Goal: Task Accomplishment & Management: Manage account settings

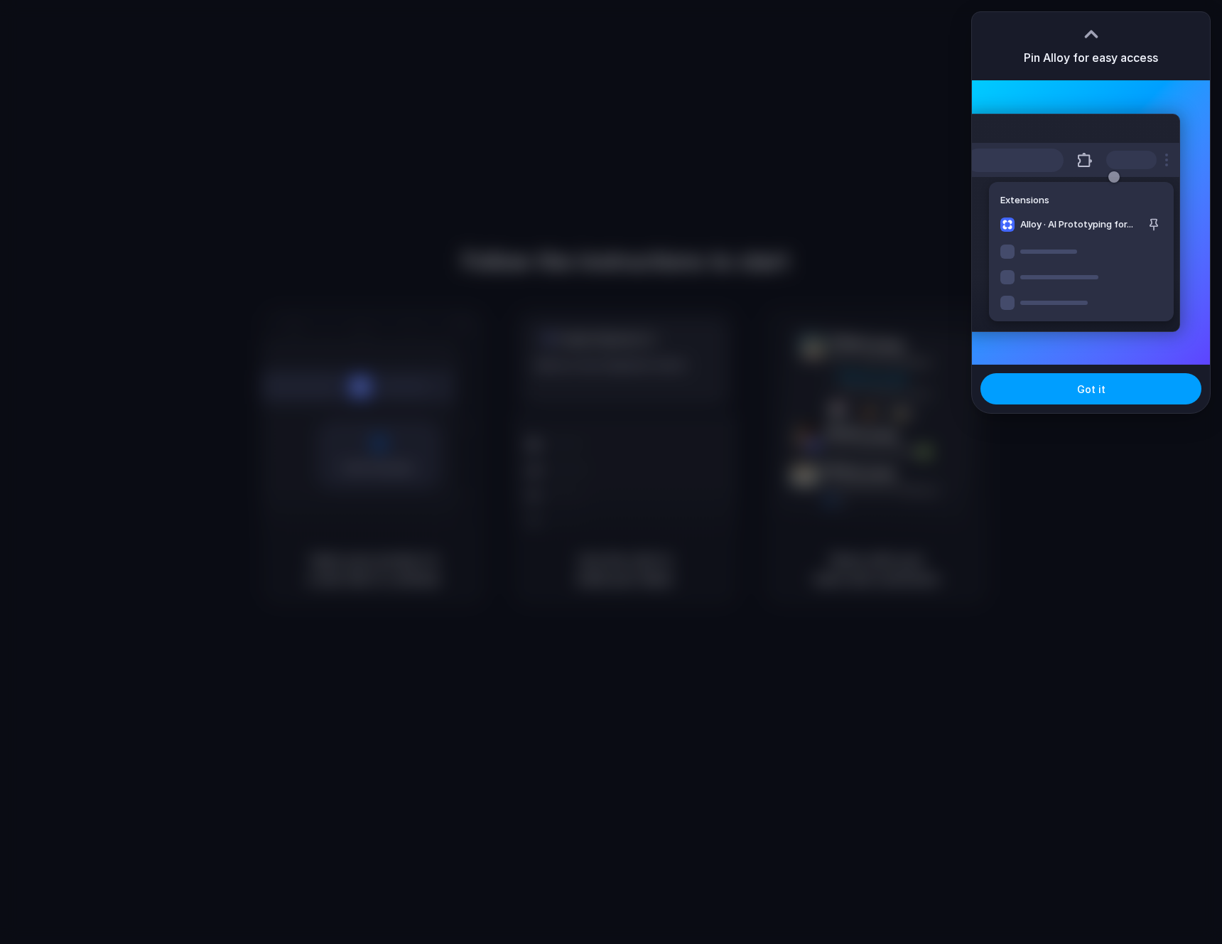
click at [1099, 397] on button "Got it" at bounding box center [1091, 388] width 221 height 31
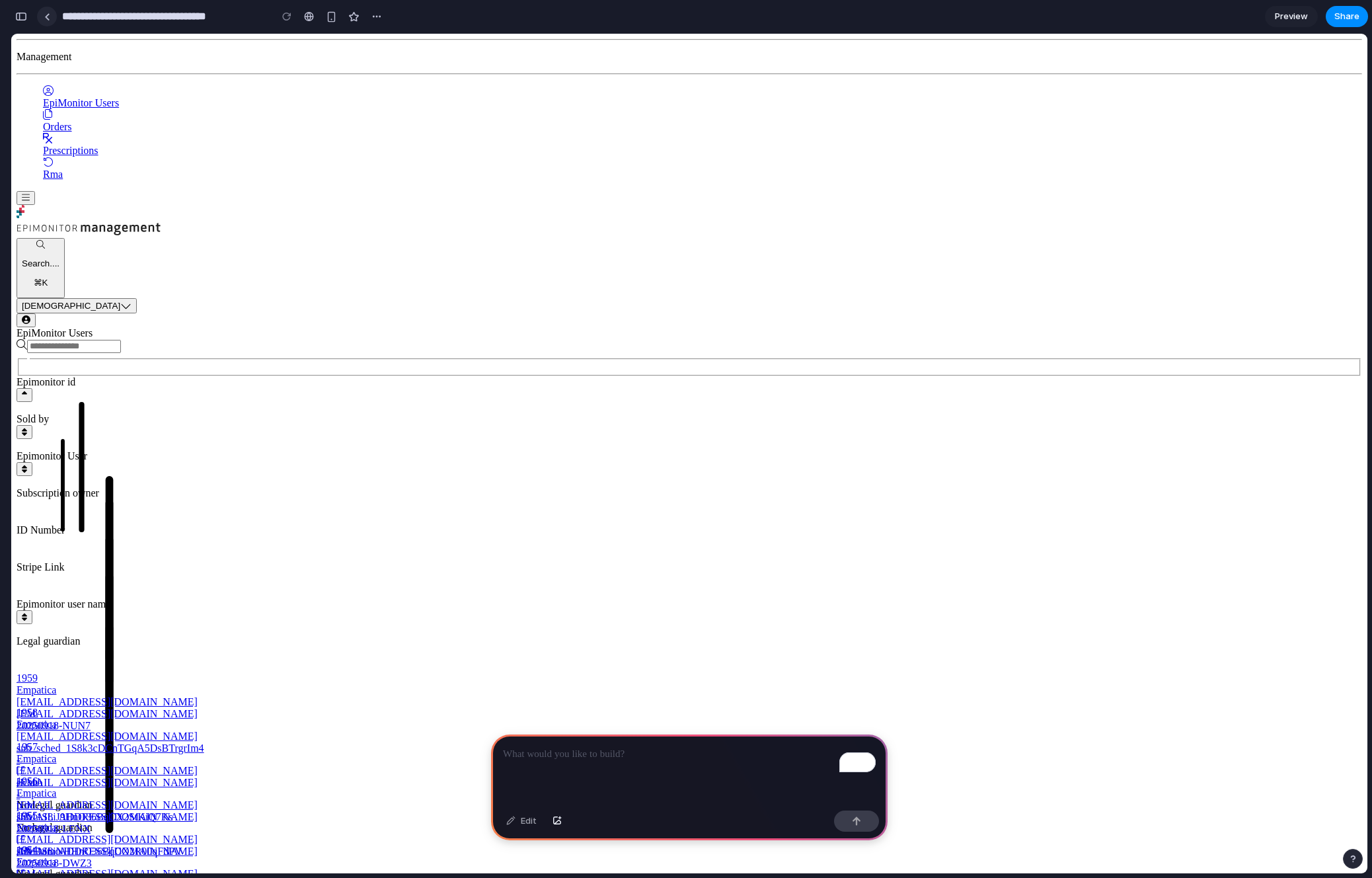
click at [38, 15] on link at bounding box center [47, 16] width 20 height 20
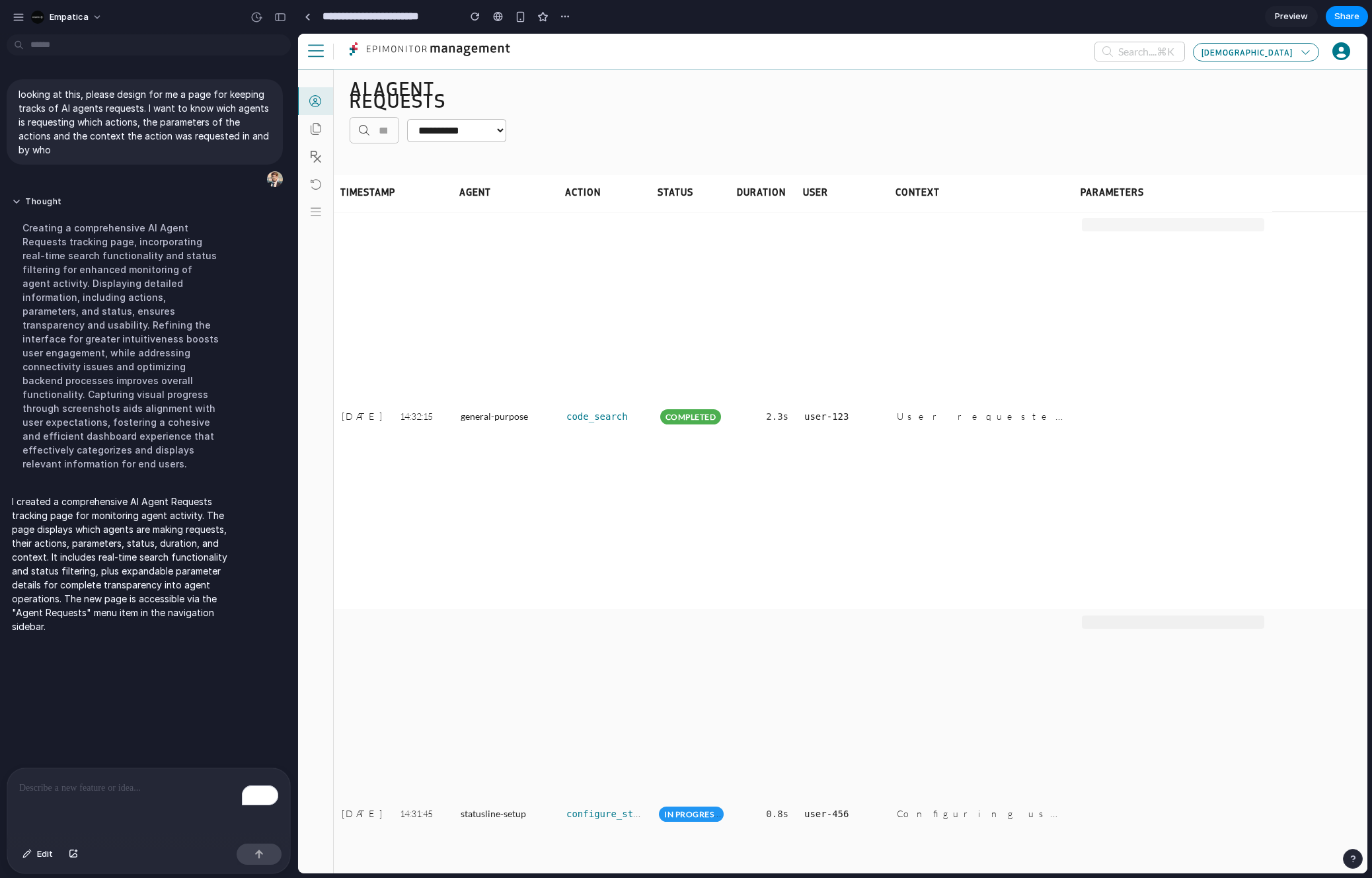
click at [317, 211] on icon at bounding box center [315, 212] width 10 height 12
click at [465, 399] on span "general-purpose" at bounding box center [505, 417] width 90 height 396
click at [605, 415] on span "code_search" at bounding box center [597, 416] width 61 height 10
click at [8, 15] on button "button" at bounding box center [18, 17] width 20 height 20
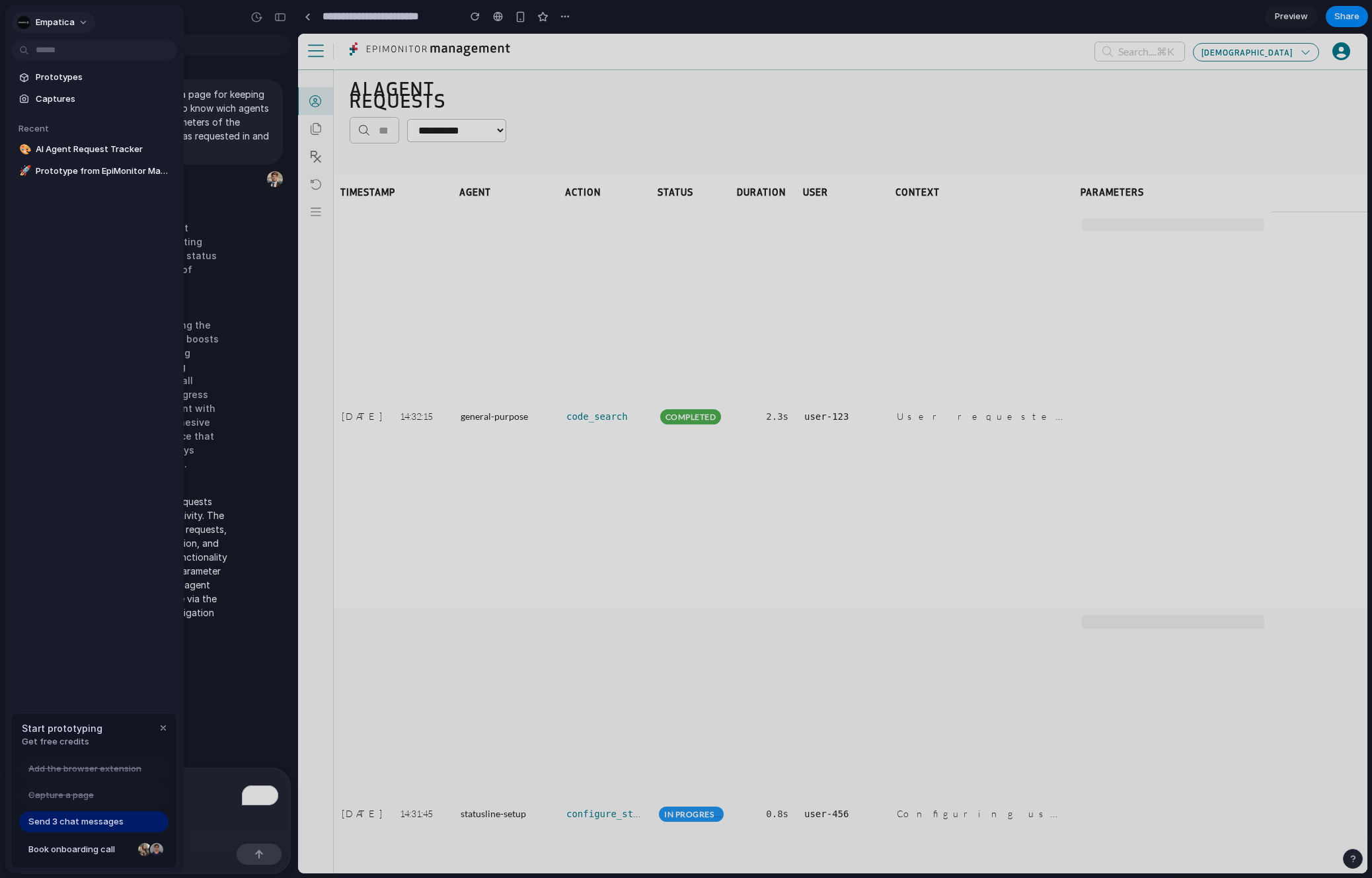
click at [85, 17] on button "Empatica" at bounding box center [54, 22] width 84 height 21
click at [65, 59] on li "Settings" at bounding box center [70, 52] width 110 height 21
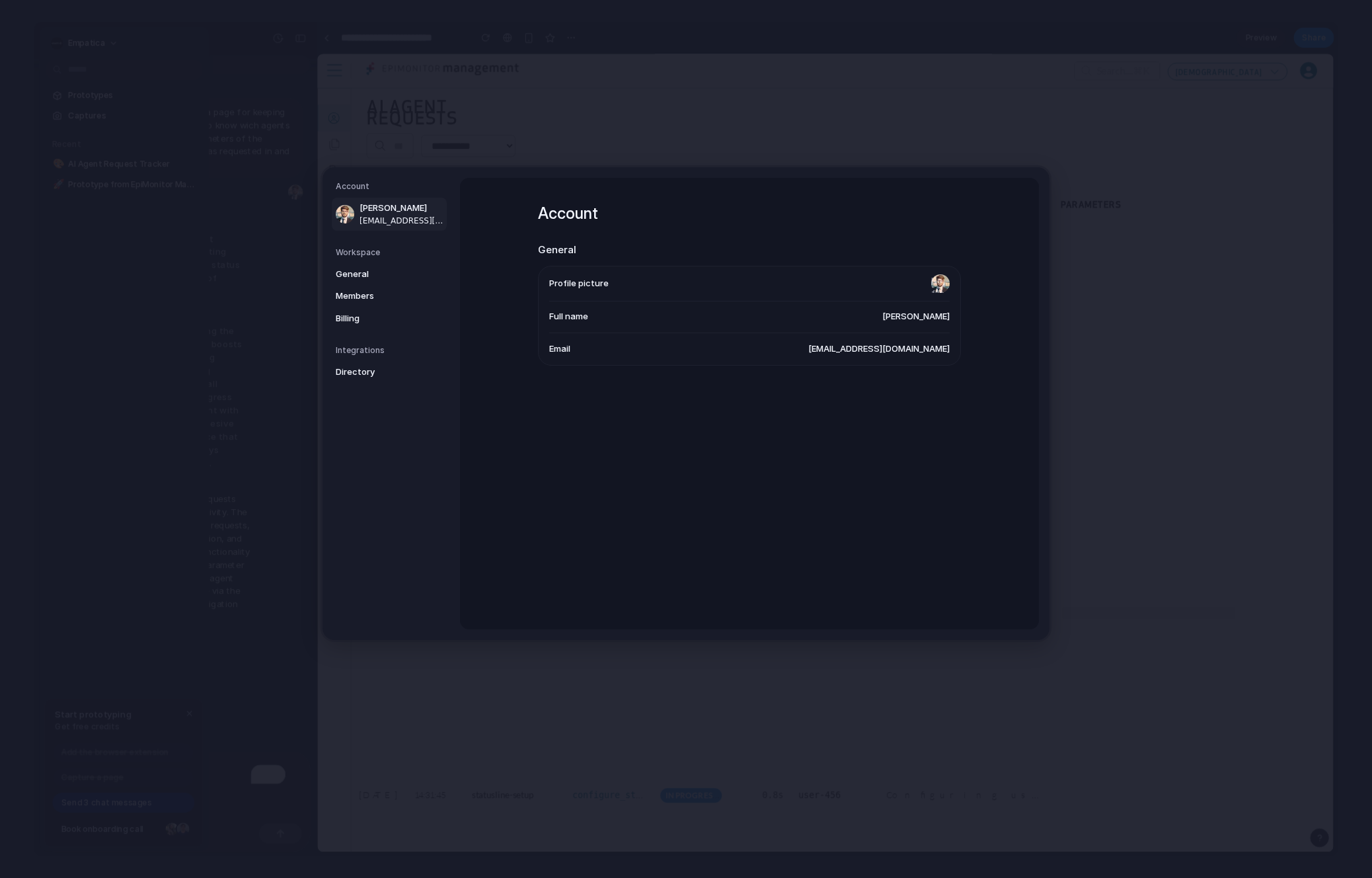
click at [407, 259] on div "Workspace General Members Billing" at bounding box center [391, 287] width 111 height 83
click at [394, 277] on span "General" at bounding box center [378, 274] width 85 height 13
click at [591, 277] on li "Name Empatica" at bounding box center [750, 282] width 401 height 32
click at [586, 429] on span "Delete workspace" at bounding box center [588, 426] width 76 height 13
click at [574, 419] on span "Delete workspace" at bounding box center [588, 426] width 76 height 13
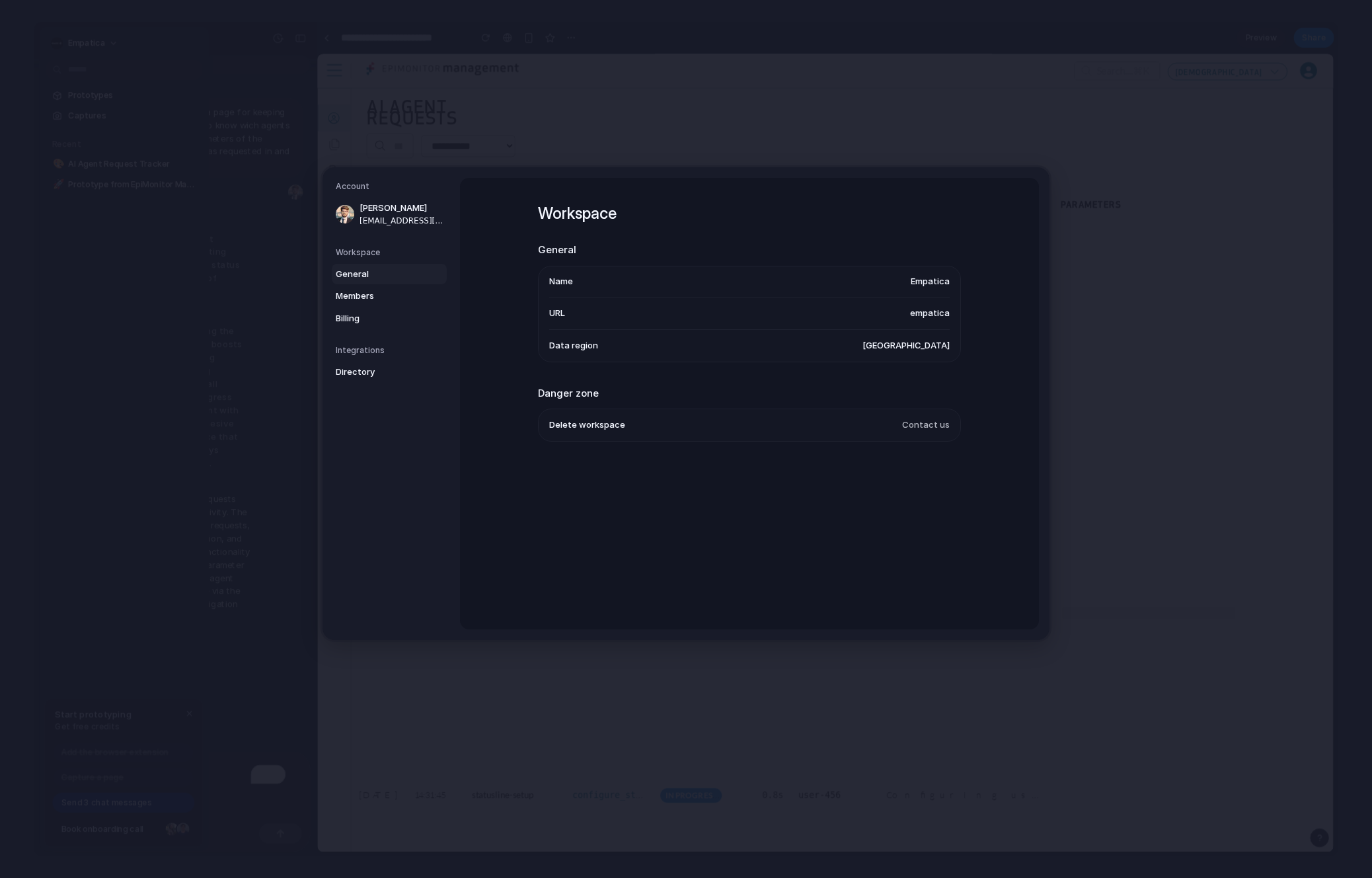
click at [569, 419] on span "Delete workspace" at bounding box center [588, 426] width 76 height 13
click at [567, 390] on h2 "Danger zone" at bounding box center [750, 393] width 423 height 15
click at [387, 290] on span "Members" at bounding box center [378, 296] width 85 height 13
click at [378, 273] on span "General" at bounding box center [378, 274] width 85 height 13
click at [585, 426] on span "Delete workspace" at bounding box center [588, 426] width 76 height 13
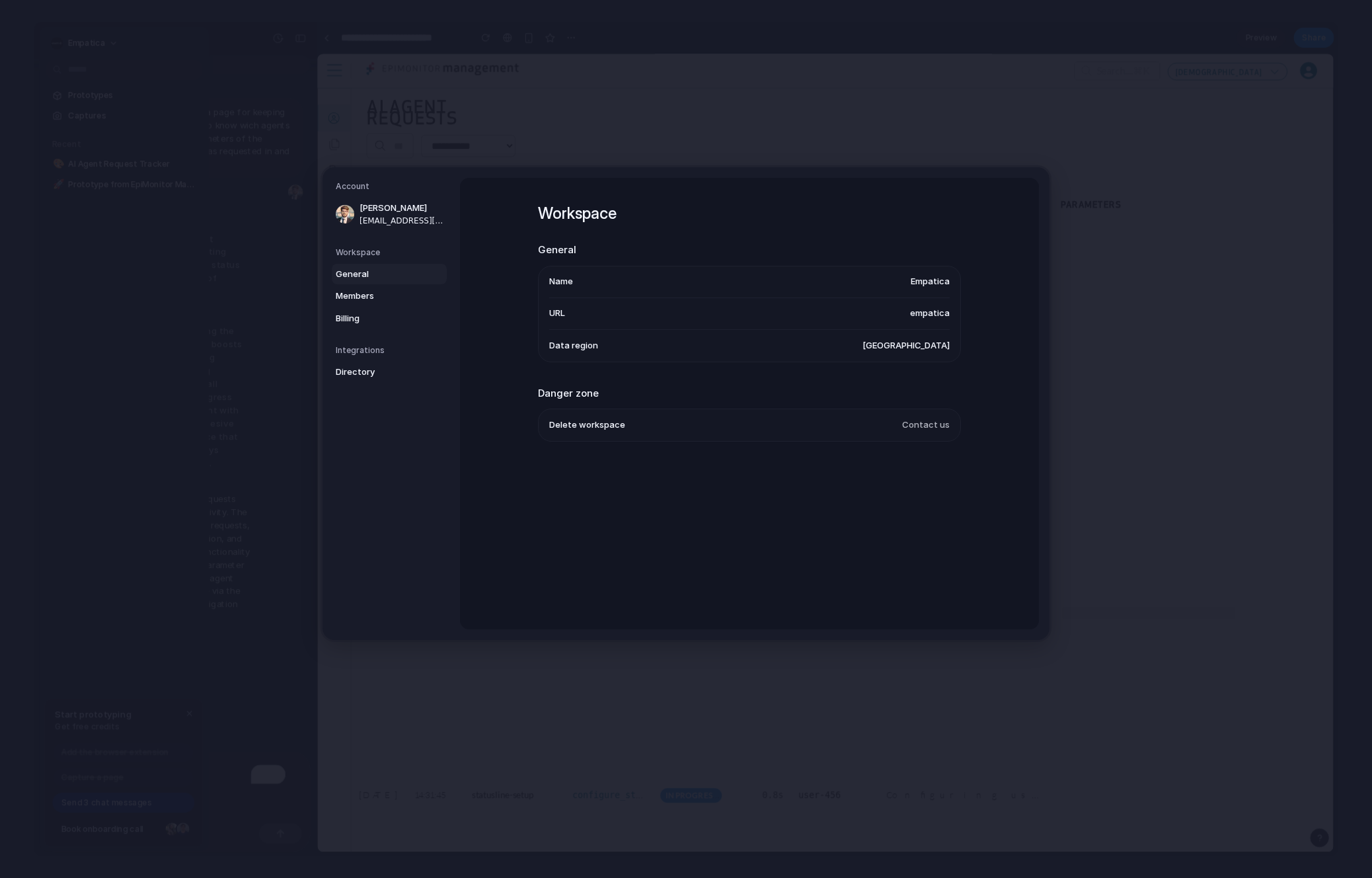
click at [585, 426] on span "Delete workspace" at bounding box center [588, 426] width 76 height 13
click at [929, 423] on span "Contact us" at bounding box center [926, 426] width 47 height 13
click at [676, 339] on li "Data region United States" at bounding box center [750, 346] width 401 height 32
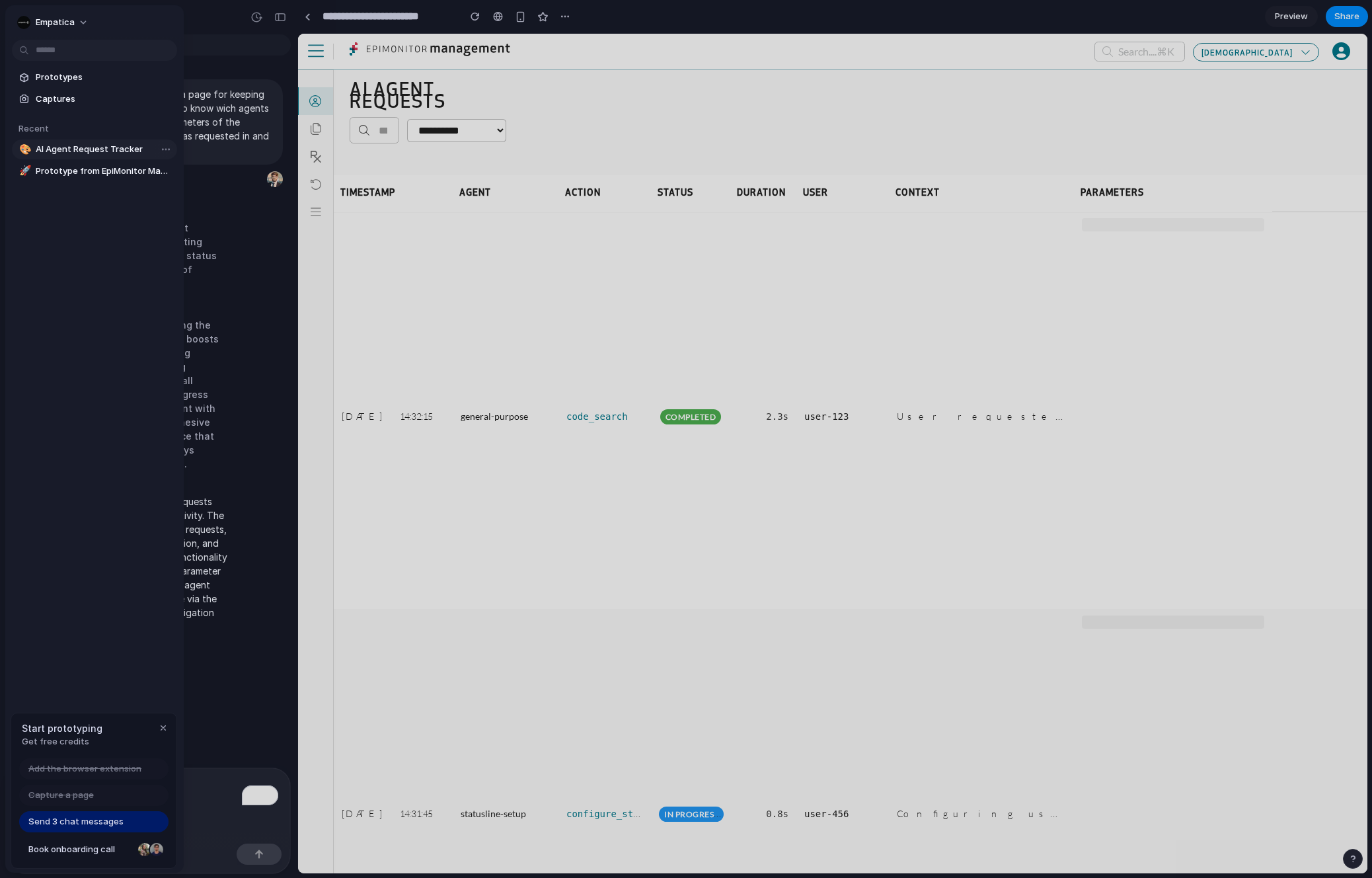
click at [153, 147] on div at bounding box center [162, 149] width 24 height 16
click at [104, 148] on span "AI Agent Request Tracker" at bounding box center [103, 150] width 136 height 13
click at [109, 178] on link "🚀 Prototype from EpiMonitor Management" at bounding box center [95, 170] width 166 height 20
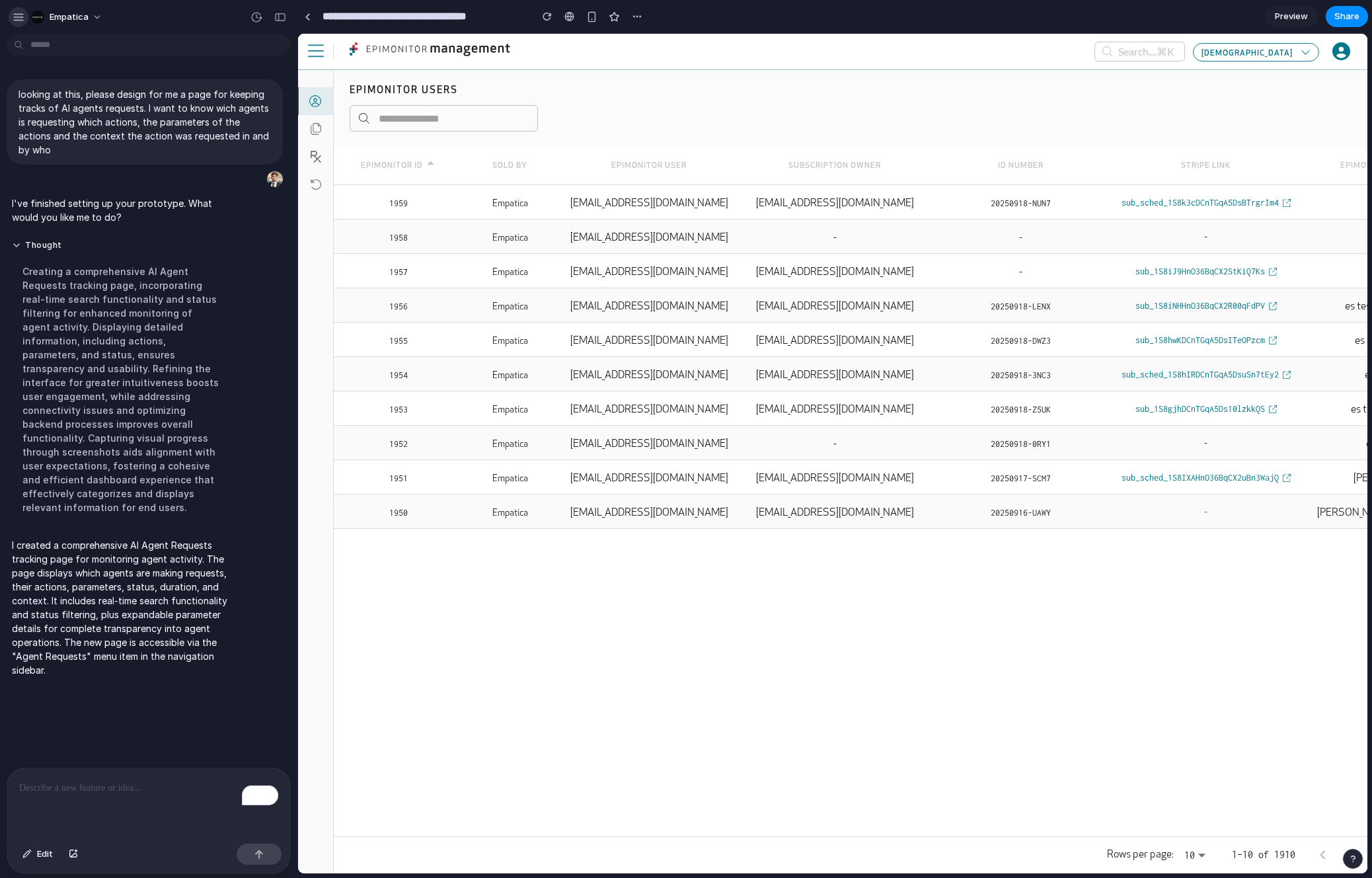
click at [16, 10] on button "button" at bounding box center [18, 17] width 20 height 20
click at [24, 19] on div "button" at bounding box center [19, 17] width 12 height 12
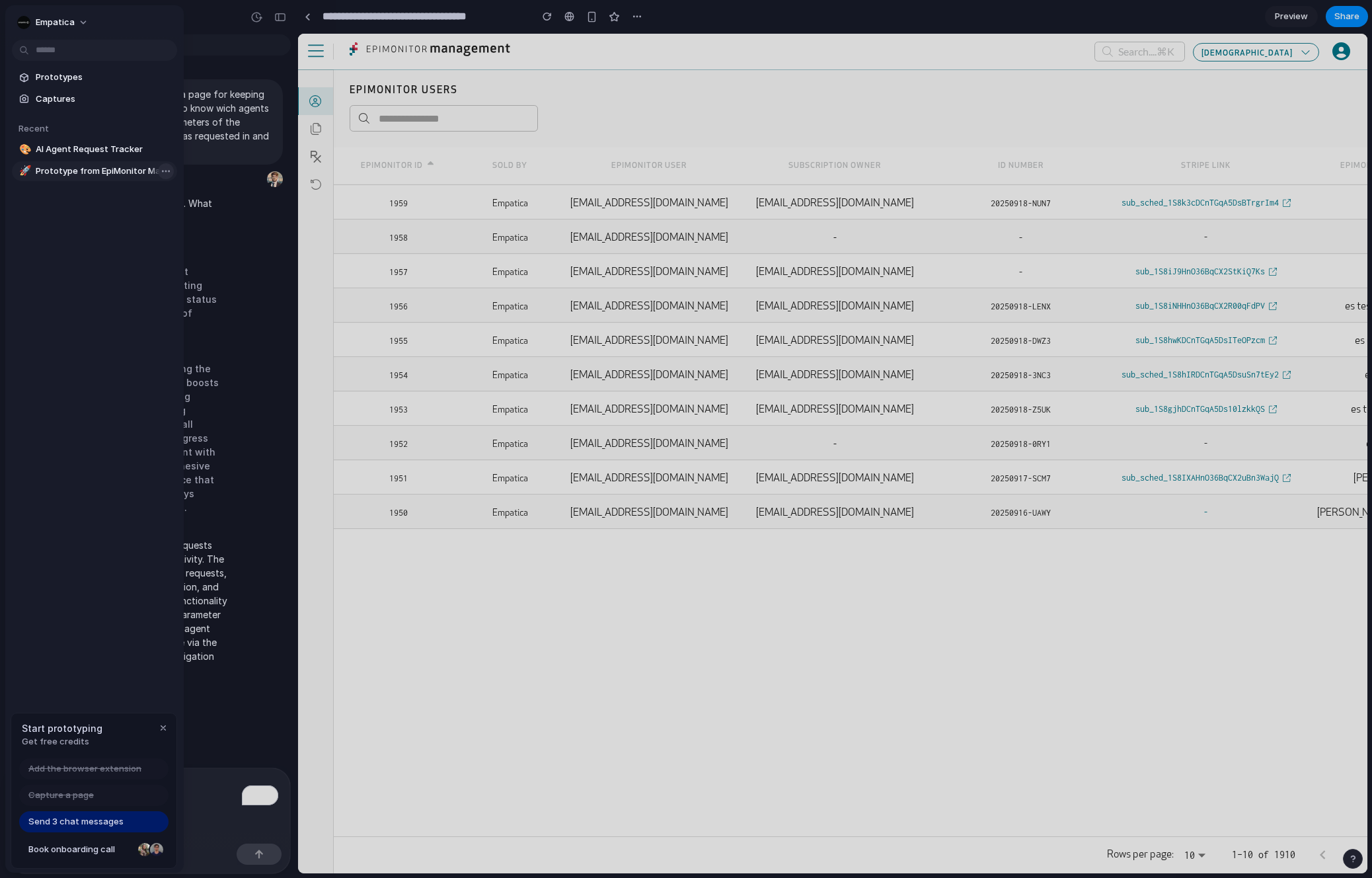
click at [166, 170] on body "Empatica looking at this, please design for me a page for keeping tracks of AI …" at bounding box center [686, 439] width 1372 height 878
click at [74, 168] on div "Open in new tab Copy link Delete" at bounding box center [686, 439] width 1372 height 878
click at [88, 170] on span "Prototype from EpiMonitor Management" at bounding box center [103, 171] width 136 height 13
click at [161, 171] on body "Empatica looking at this, please design for me a page for keeping tracks of AI …" at bounding box center [686, 439] width 1372 height 878
click at [202, 244] on li "Delete" at bounding box center [199, 240] width 94 height 21
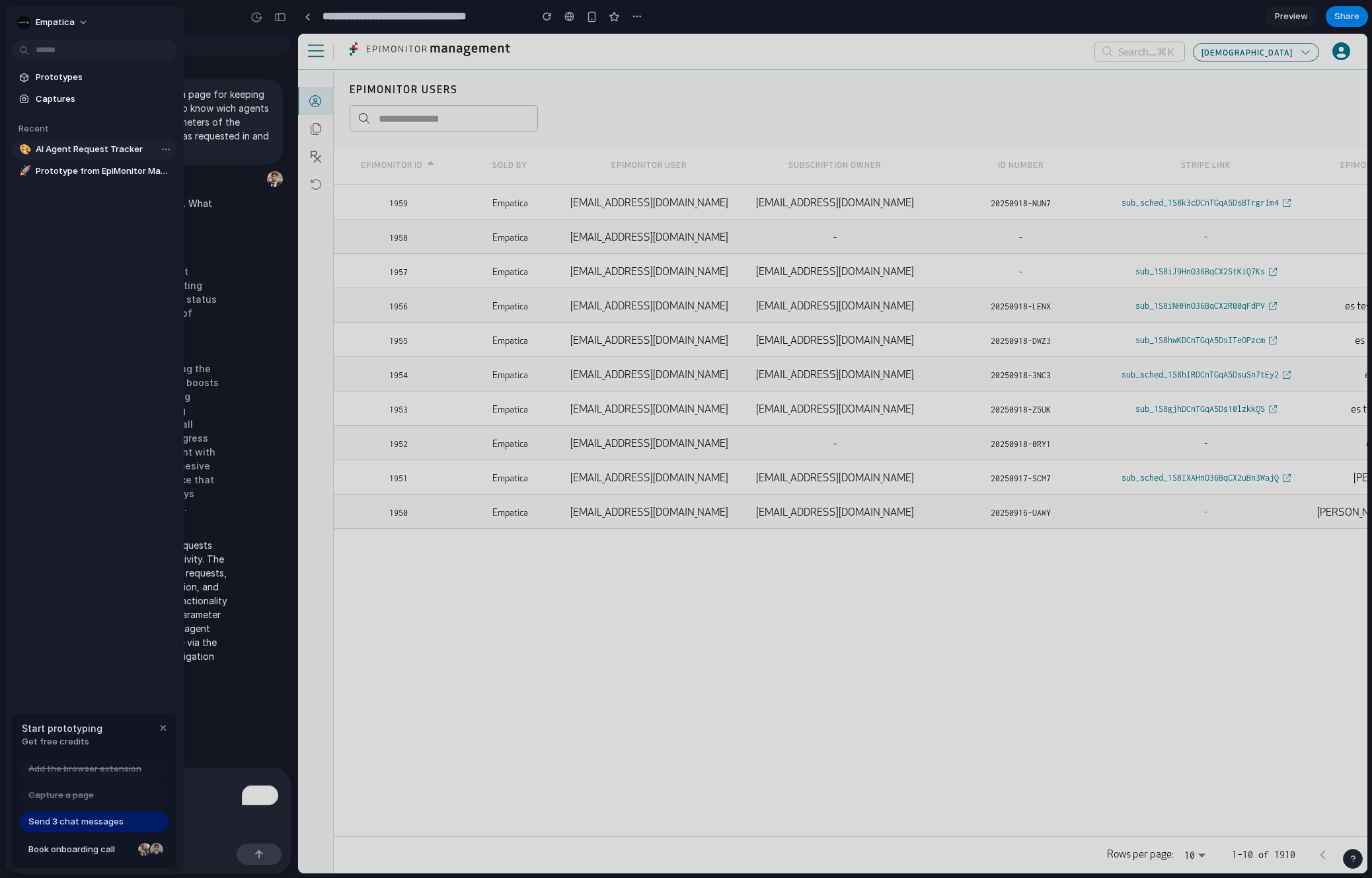
click at [108, 142] on link "🎨 AI Agent Request Tracker" at bounding box center [95, 149] width 166 height 20
type input "**********"
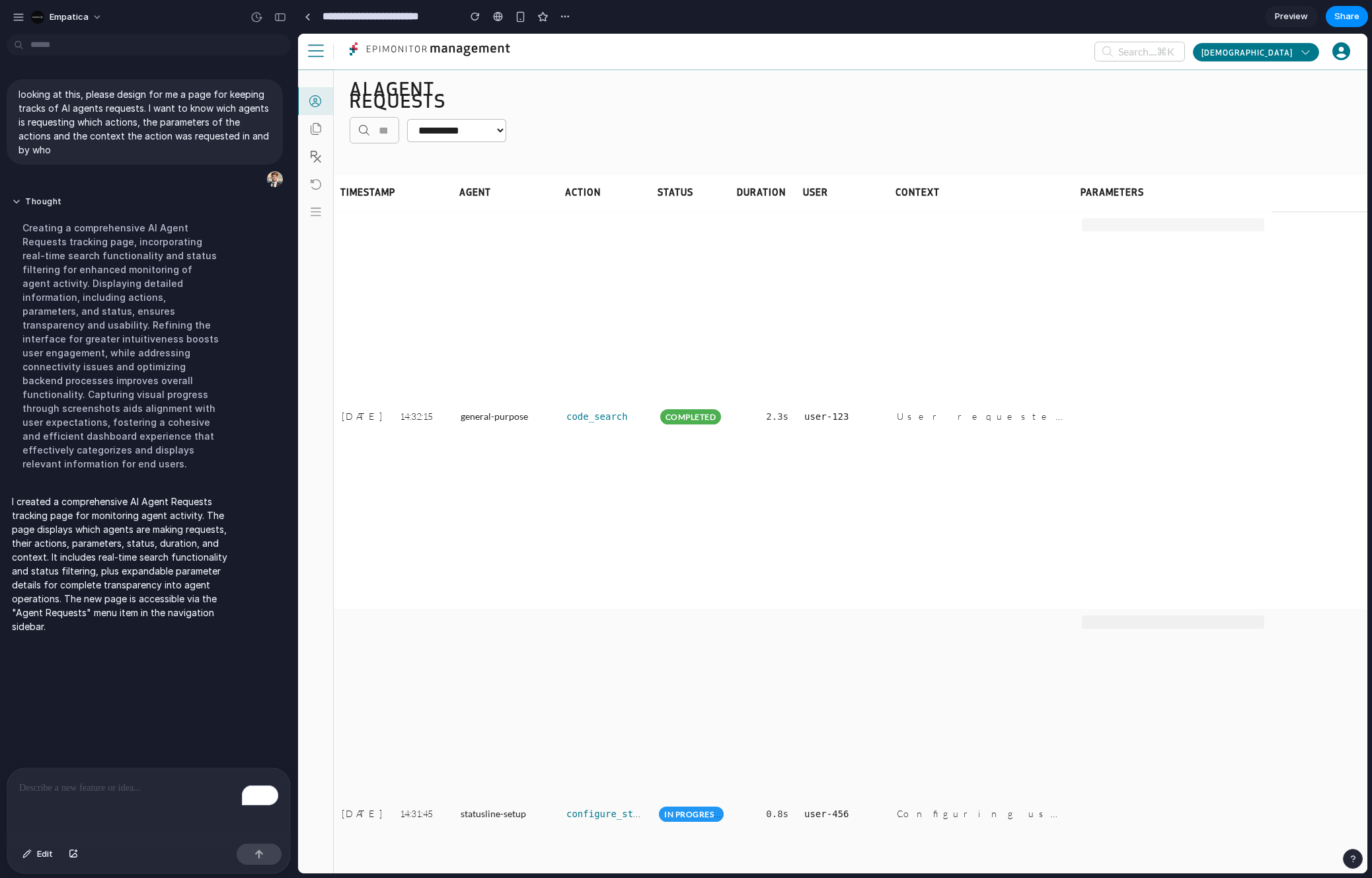
click at [1296, 59] on div "EpiMonitor" at bounding box center [1256, 52] width 109 height 17
click at [1307, 51] on icon "button" at bounding box center [1306, 51] width 10 height 10
click at [1157, 54] on p "Search...." at bounding box center [1137, 51] width 38 height 16
click at [1116, 201] on div "Parameters" at bounding box center [1173, 193] width 185 height 37
click at [302, 131] on link "Orders" at bounding box center [316, 129] width 35 height 28
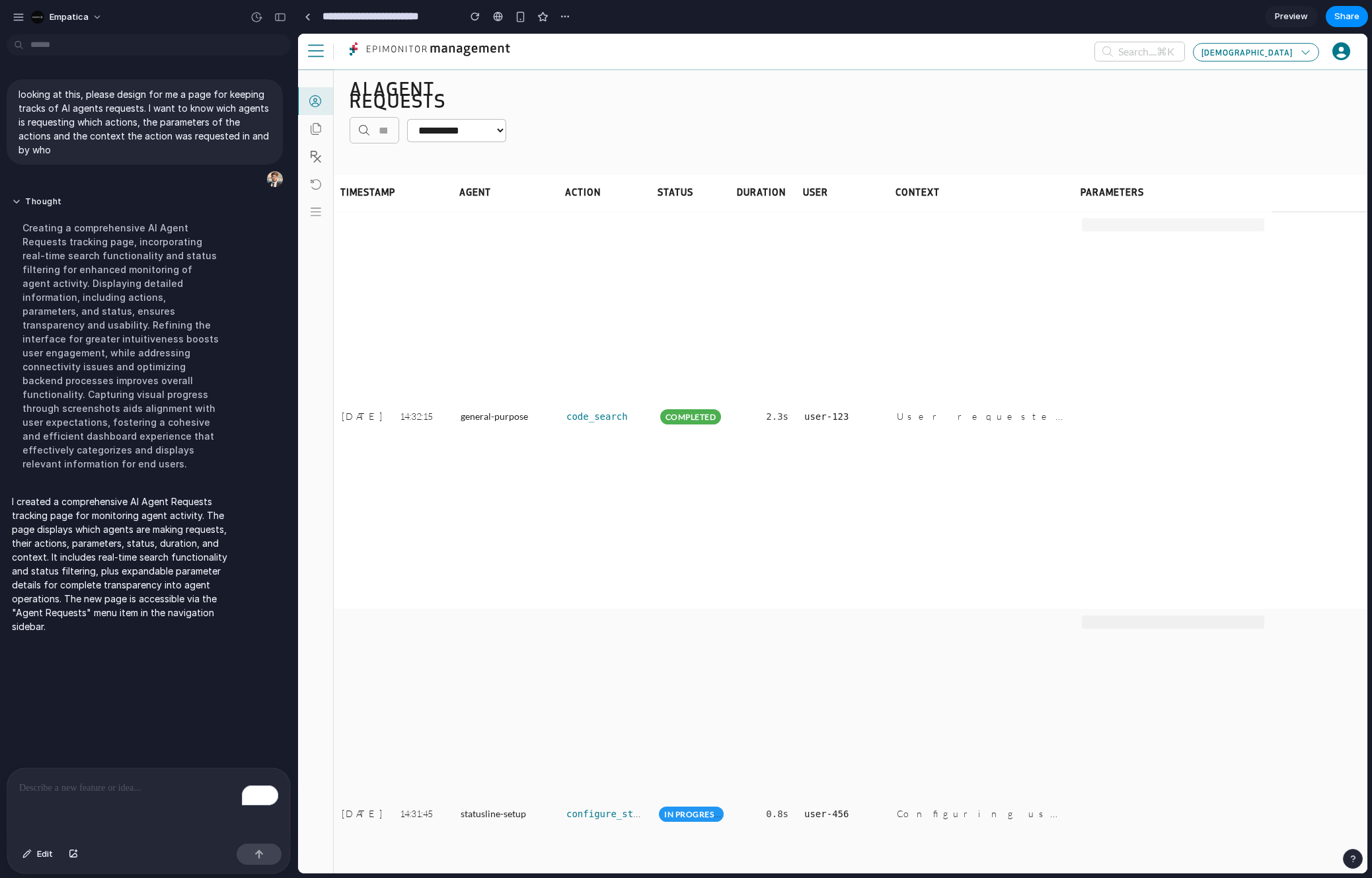
click at [313, 58] on icon "button" at bounding box center [315, 50] width 16 height 18
